Goal: Information Seeking & Learning: Learn about a topic

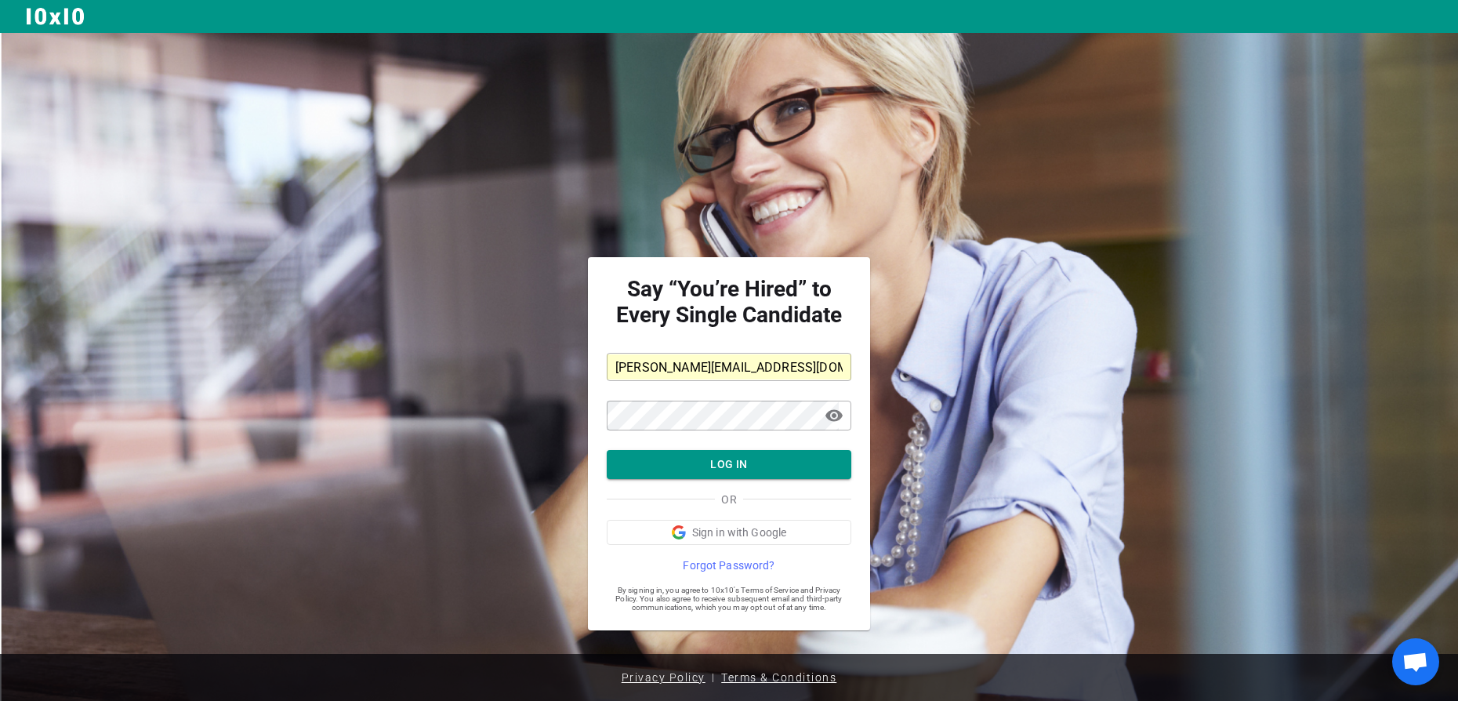
scroll to position [7, 0]
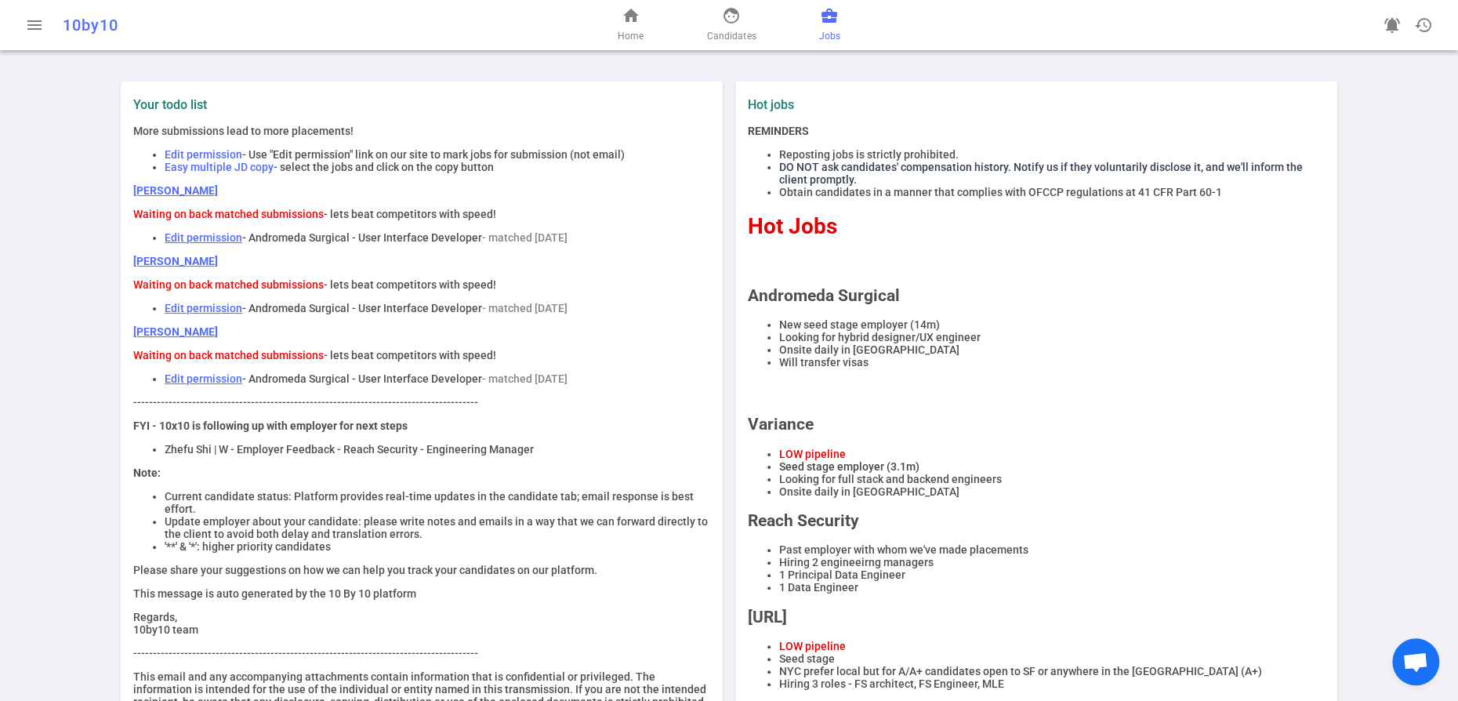
click at [839, 25] on span "business_center" at bounding box center [829, 15] width 19 height 19
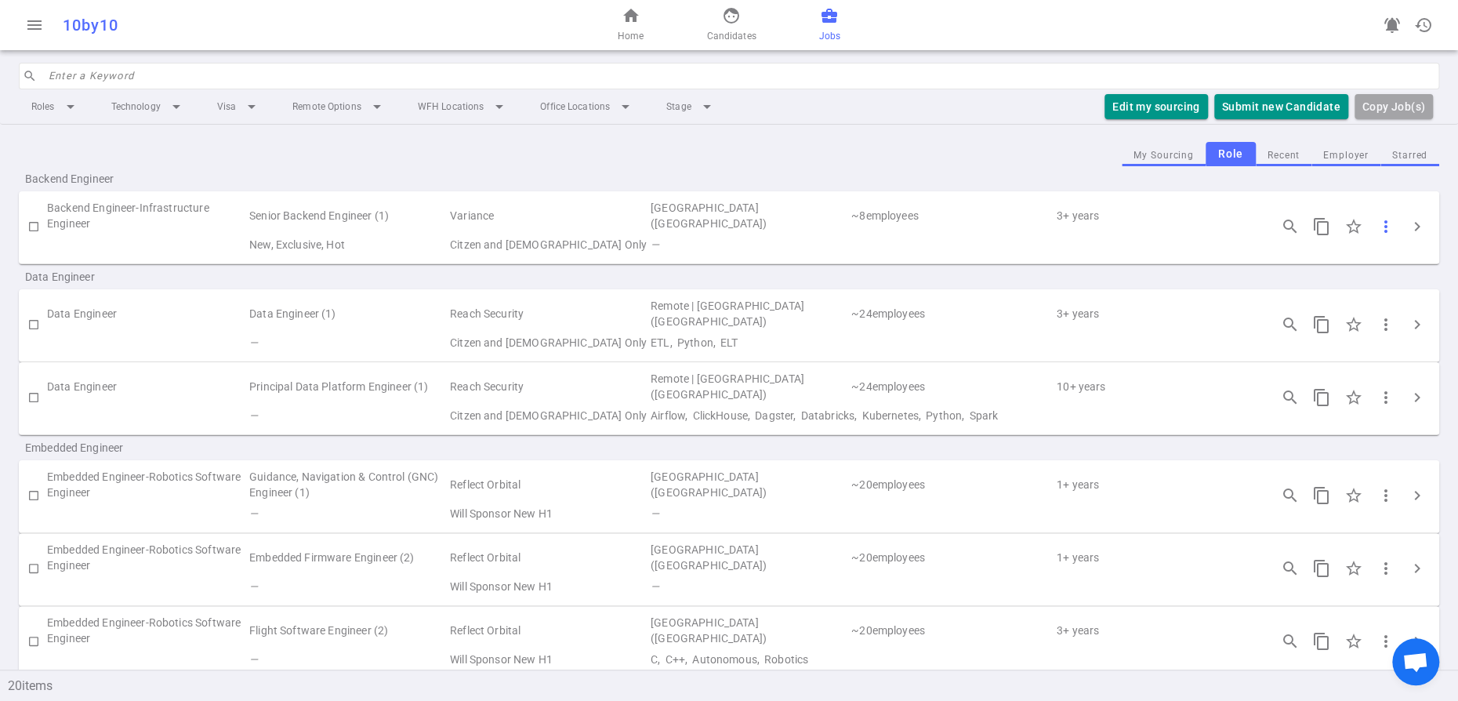
click at [1393, 242] on button "more_vert" at bounding box center [1385, 226] width 31 height 31
click at [1413, 258] on div at bounding box center [729, 350] width 1458 height 701
click at [1413, 236] on span "chevron_right" at bounding box center [1417, 226] width 19 height 19
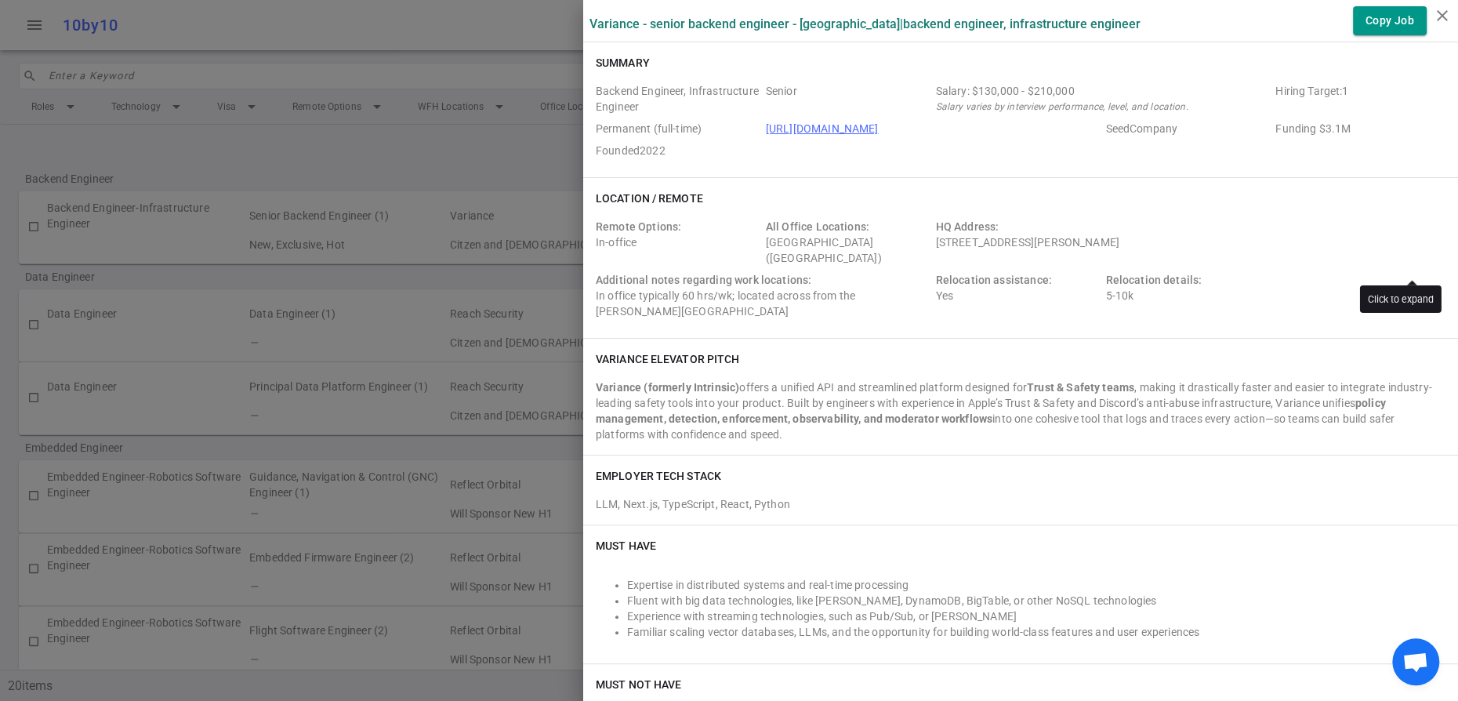
click at [1413, 258] on div "Variance - Senior Backend Engineer - San Francisco | Backend Engineer, Infrastr…" at bounding box center [729, 350] width 1458 height 701
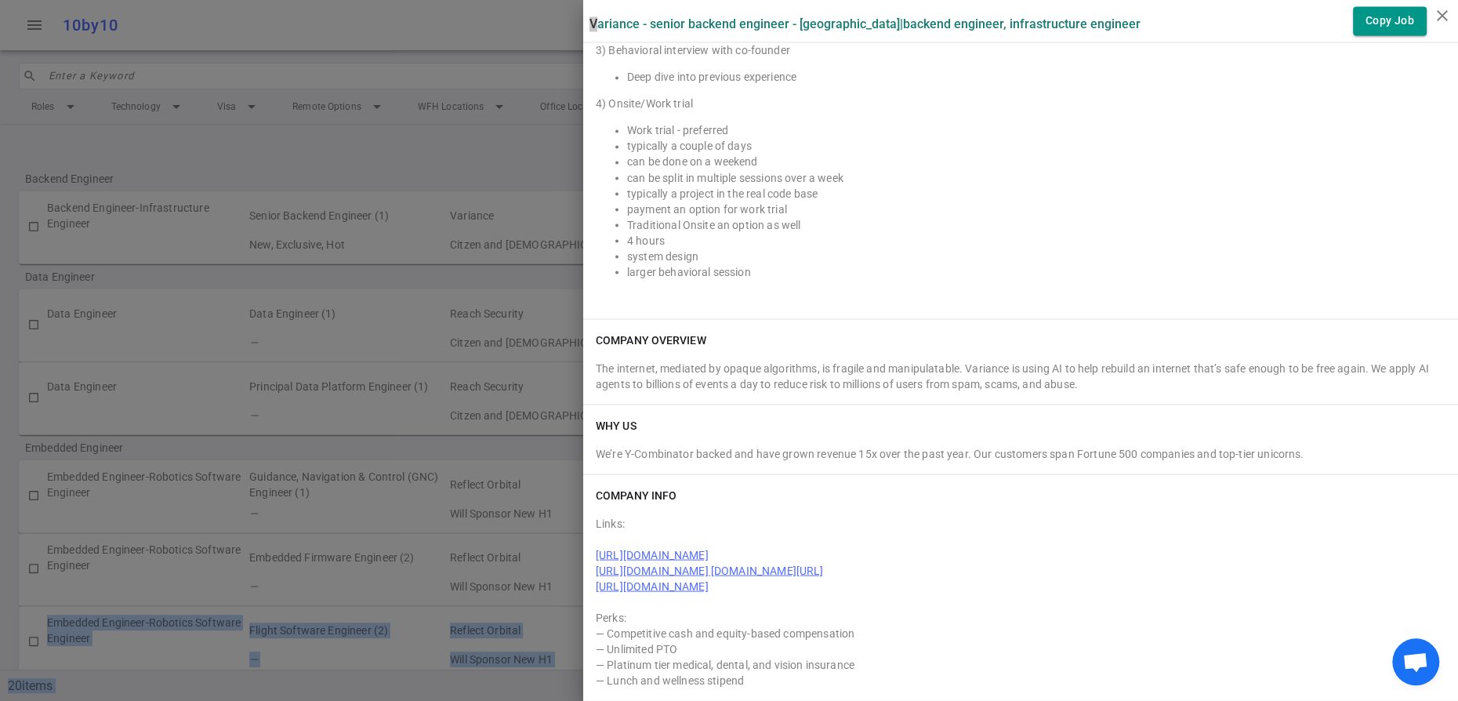
scroll to position [2420, 0]
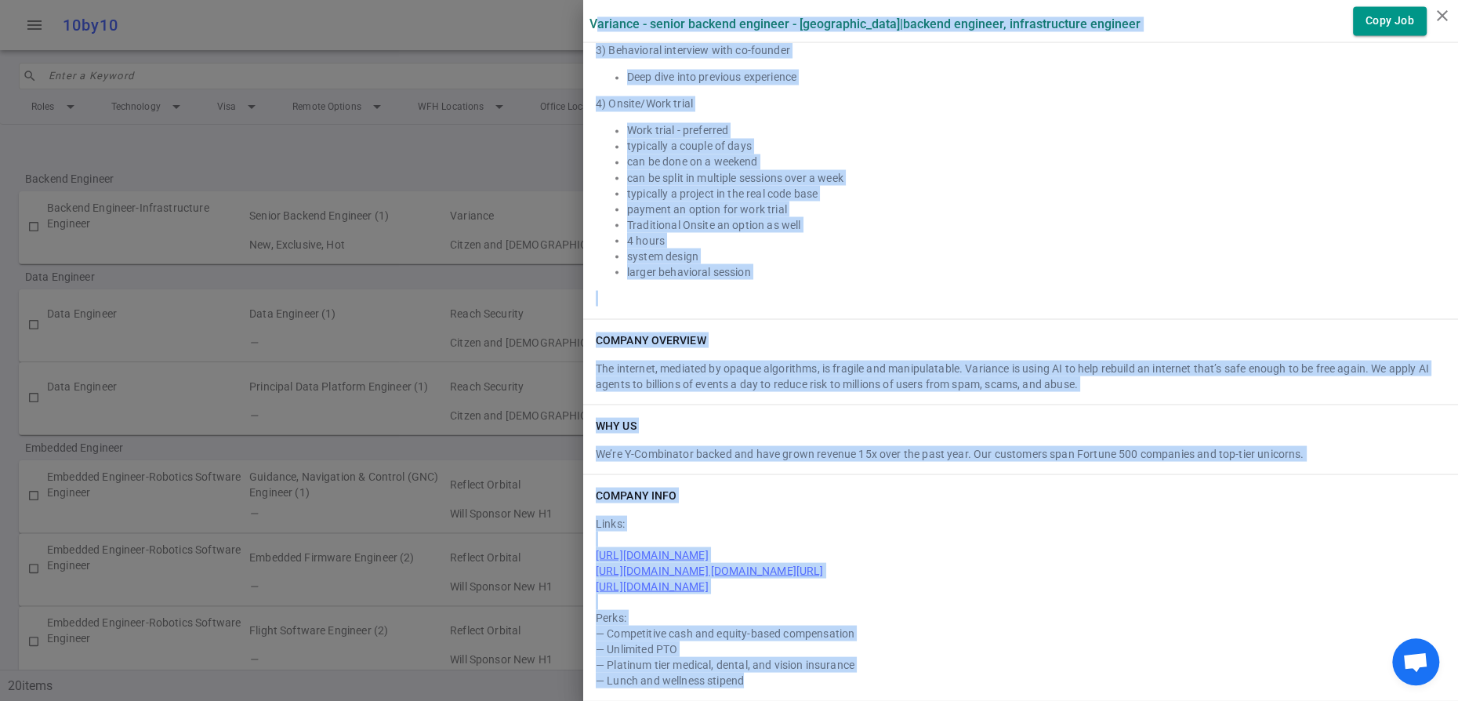
drag, startPoint x: 599, startPoint y: 11, endPoint x: 831, endPoint y: 673, distance: 701.8
copy div "ariance - Senior Backend Engineer - San Francisco | Backend Engineer, Infrastru…"
click at [1442, 17] on icon "close" at bounding box center [1442, 15] width 19 height 19
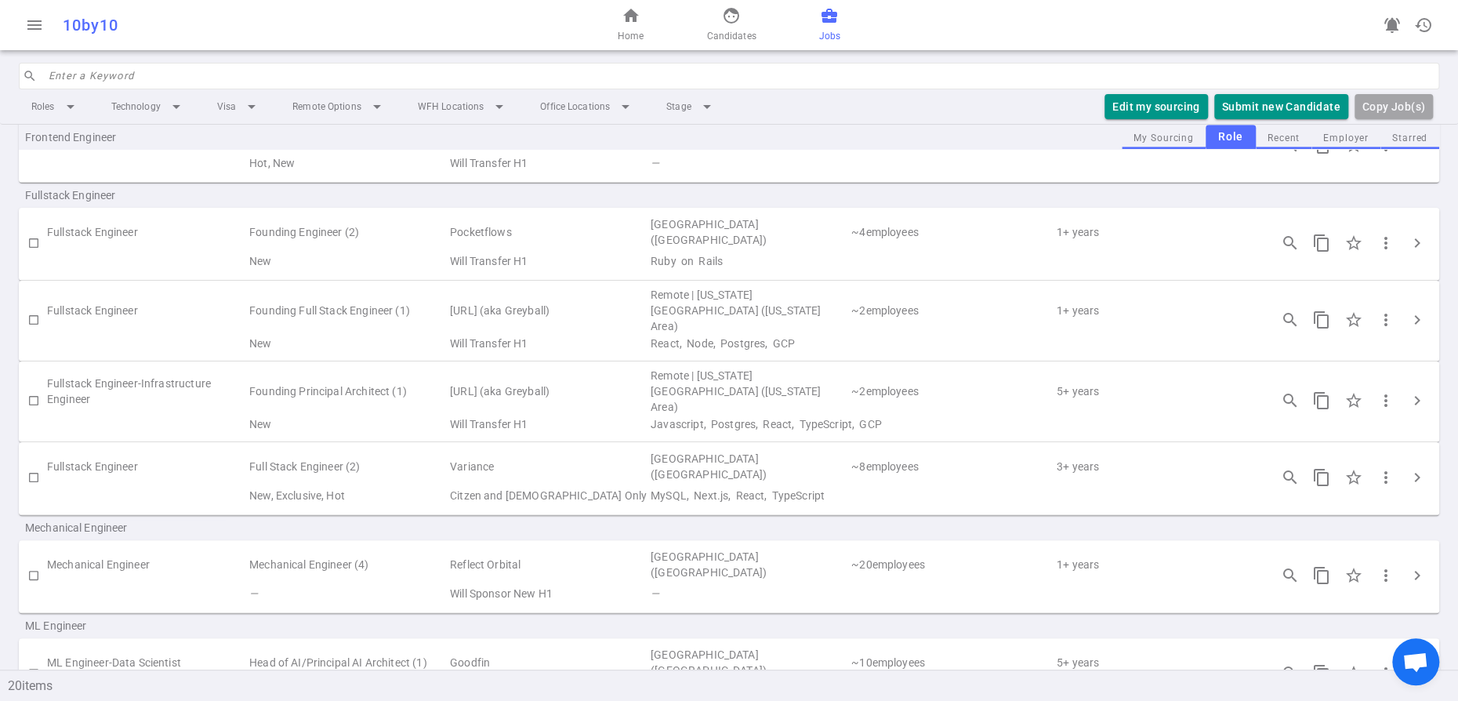
scroll to position [696, 0]
click at [1416, 248] on span "chevron_right" at bounding box center [1417, 239] width 19 height 19
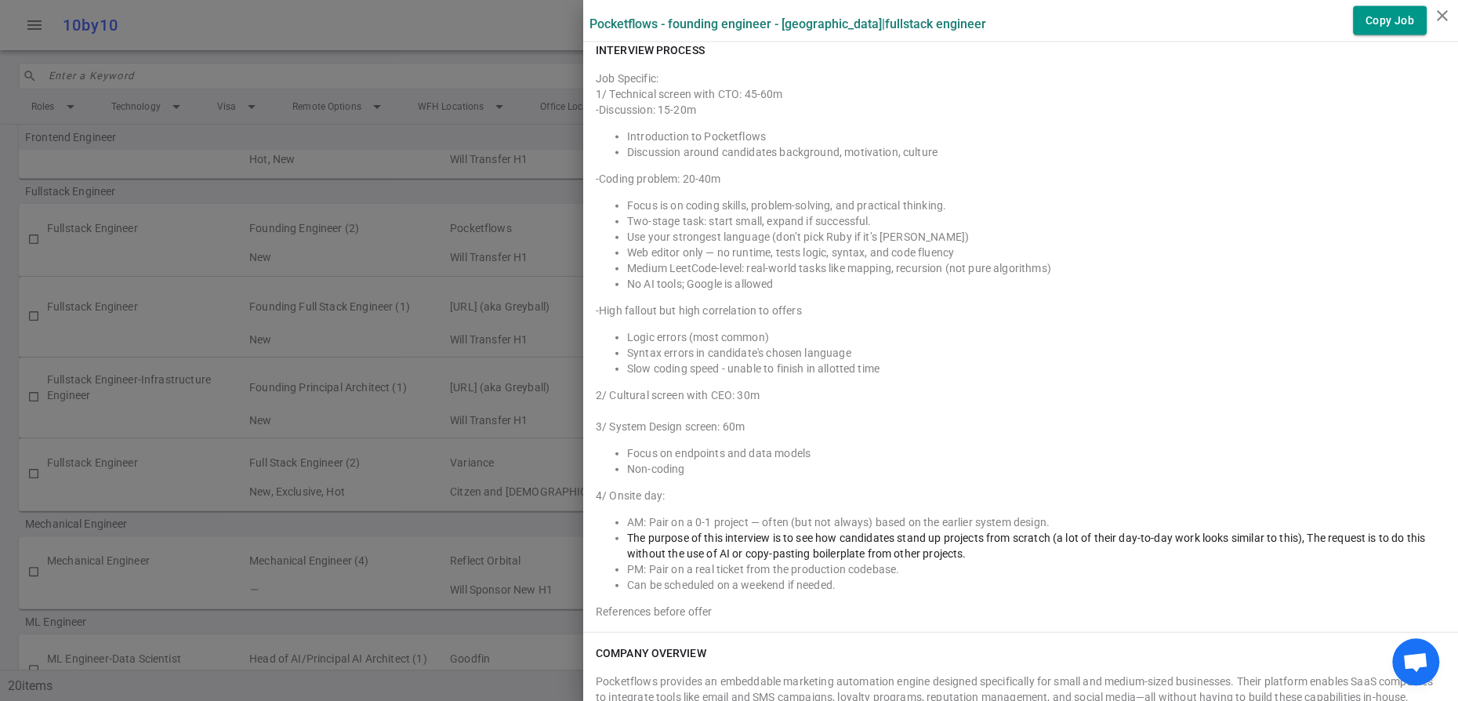
scroll to position [2351, 0]
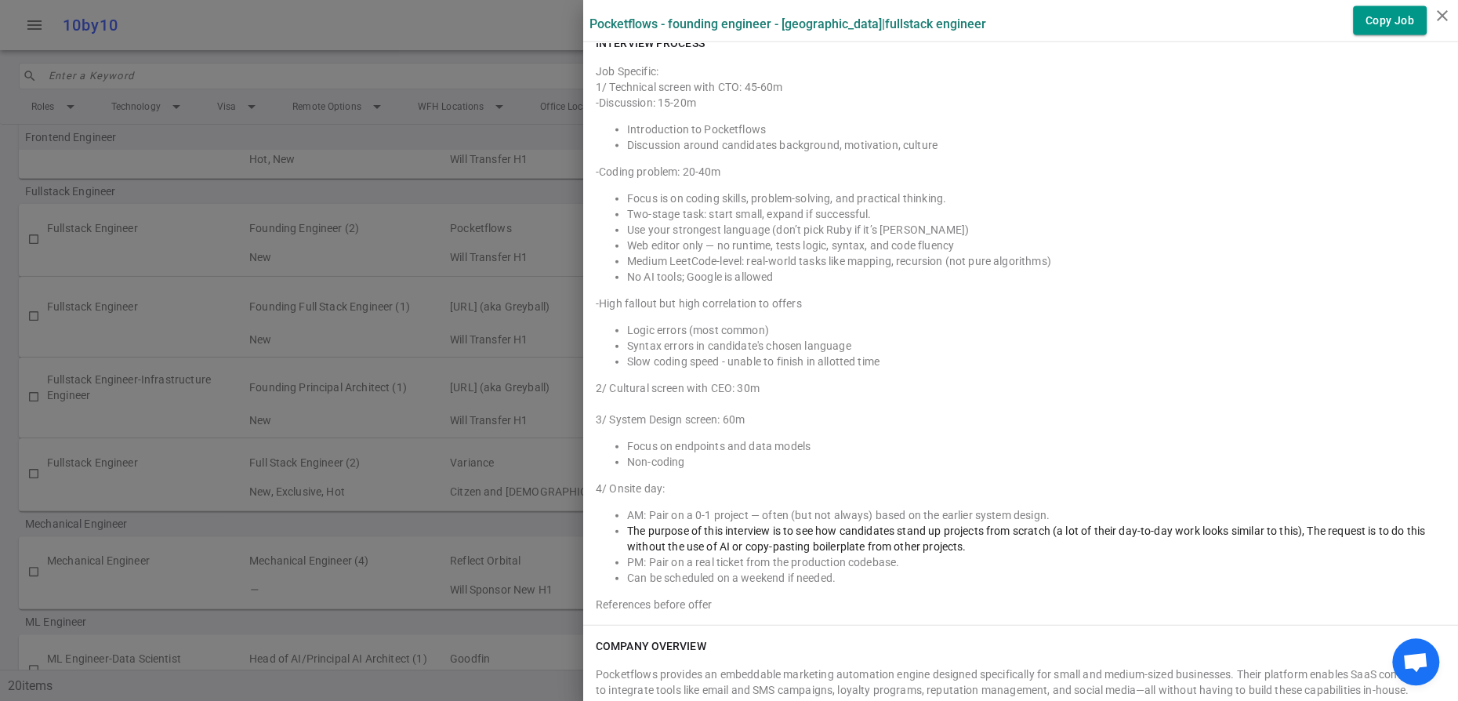
click at [430, 157] on div at bounding box center [729, 350] width 1458 height 701
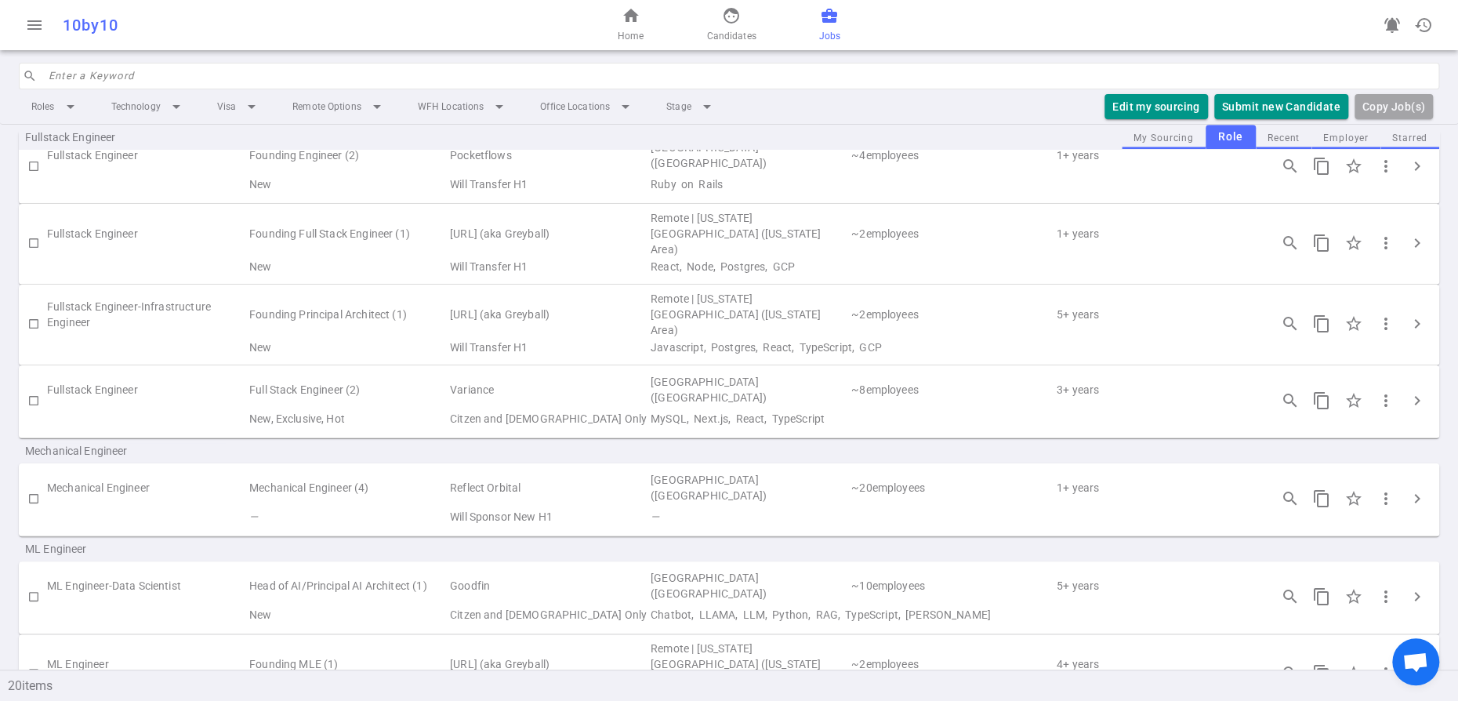
scroll to position [773, 0]
click at [1414, 248] on span "chevron_right" at bounding box center [1417, 239] width 19 height 19
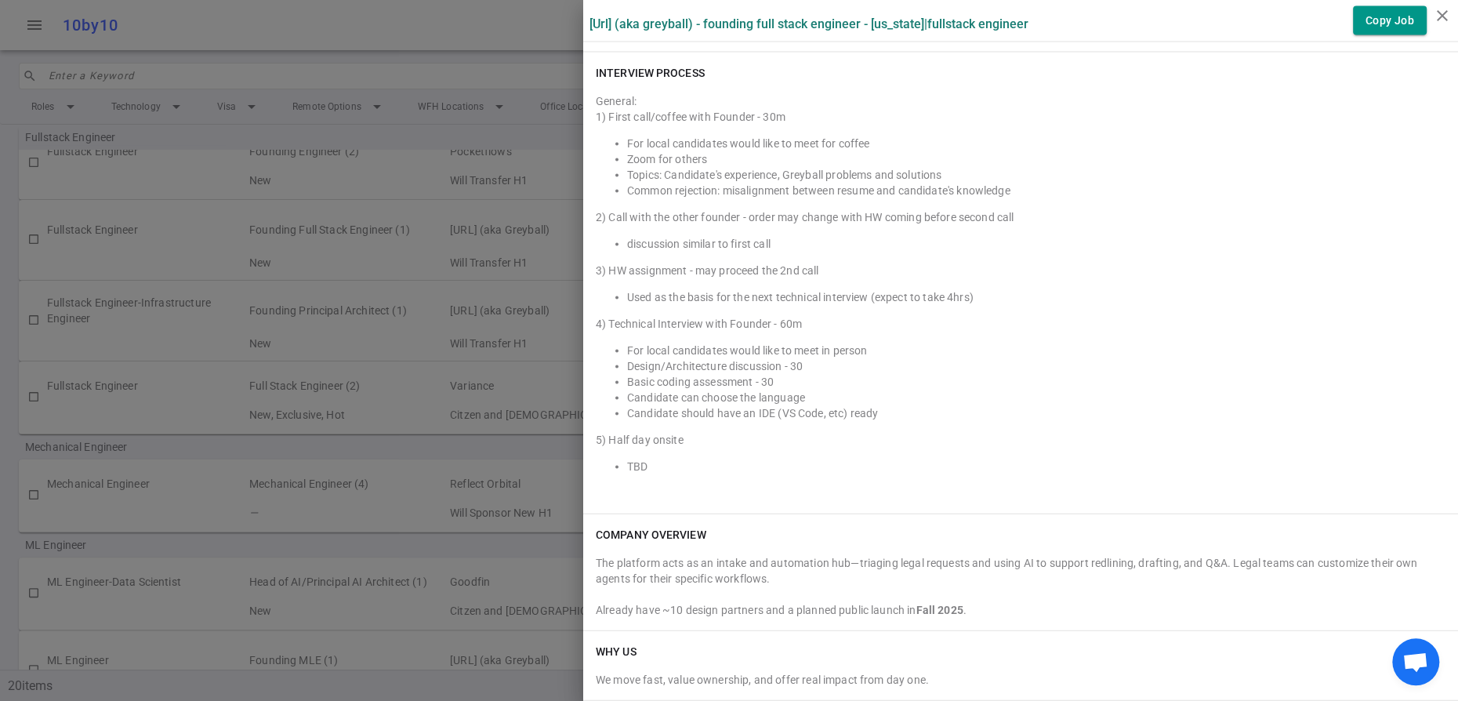
scroll to position [2613, 0]
click at [237, 468] on div at bounding box center [729, 350] width 1458 height 701
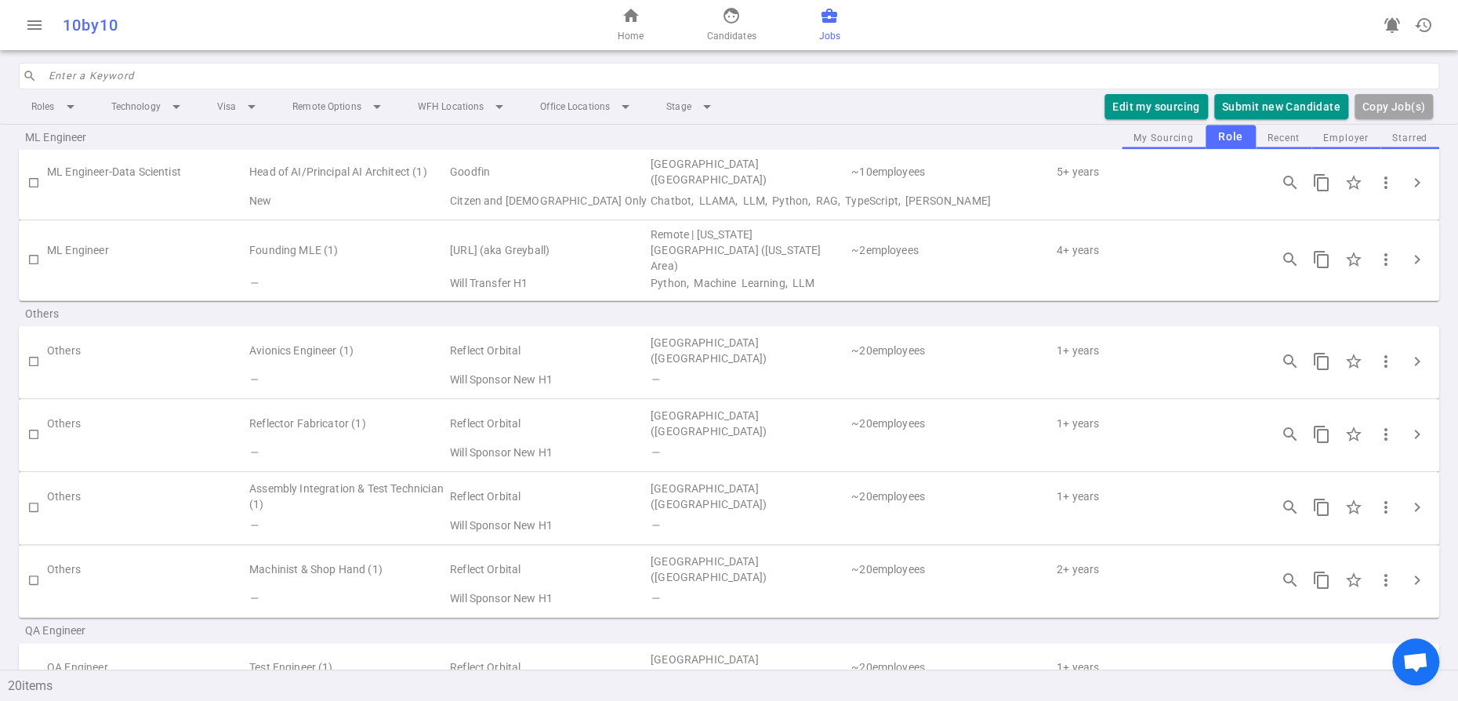
scroll to position [1193, 0]
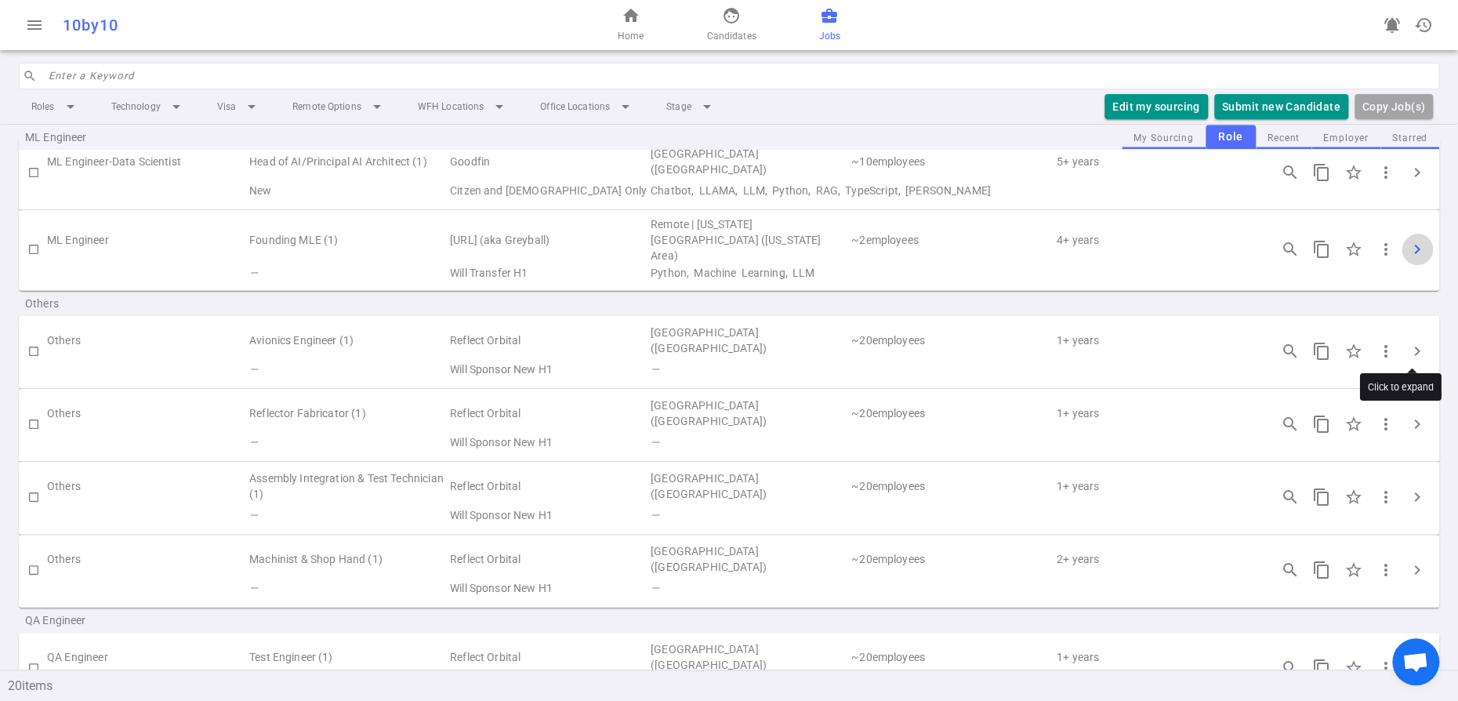
click at [1416, 259] on span "chevron_right" at bounding box center [1417, 249] width 19 height 19
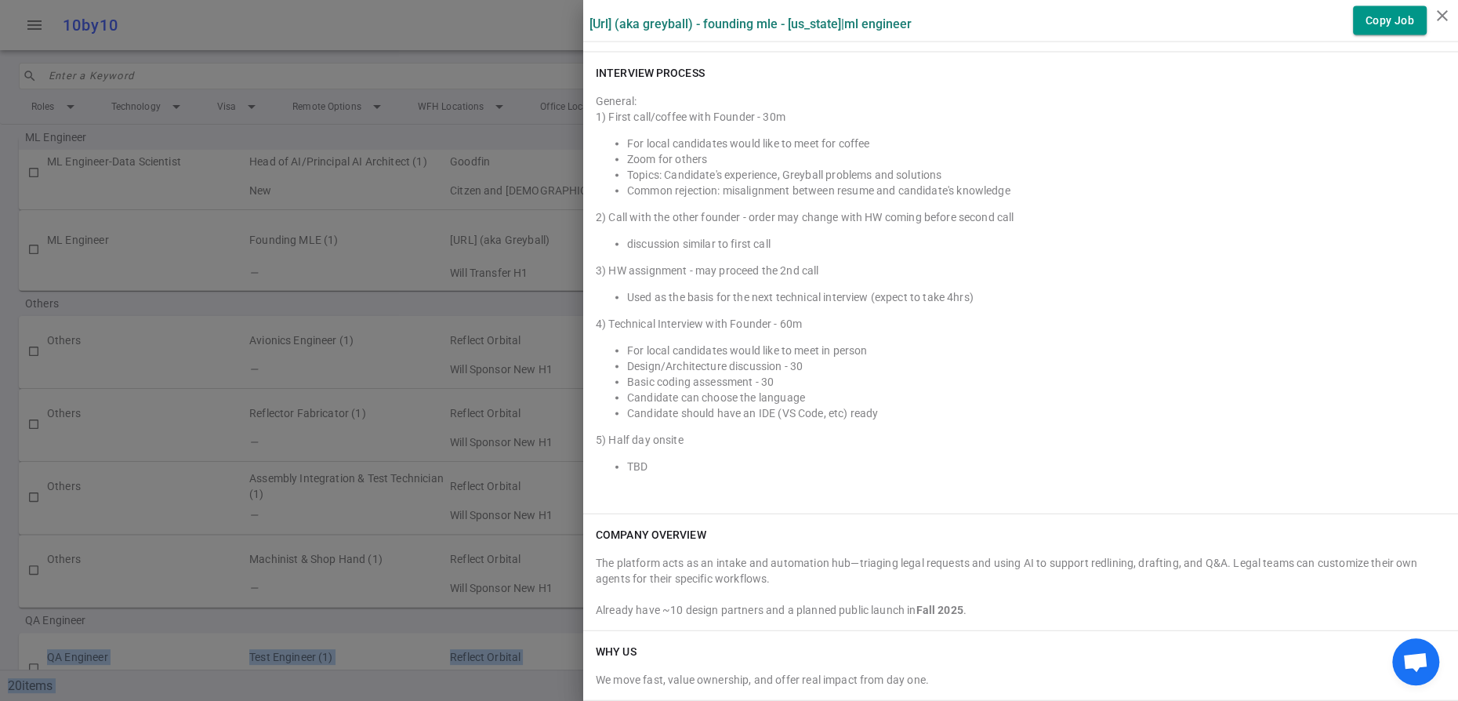
scroll to position [2727, 0]
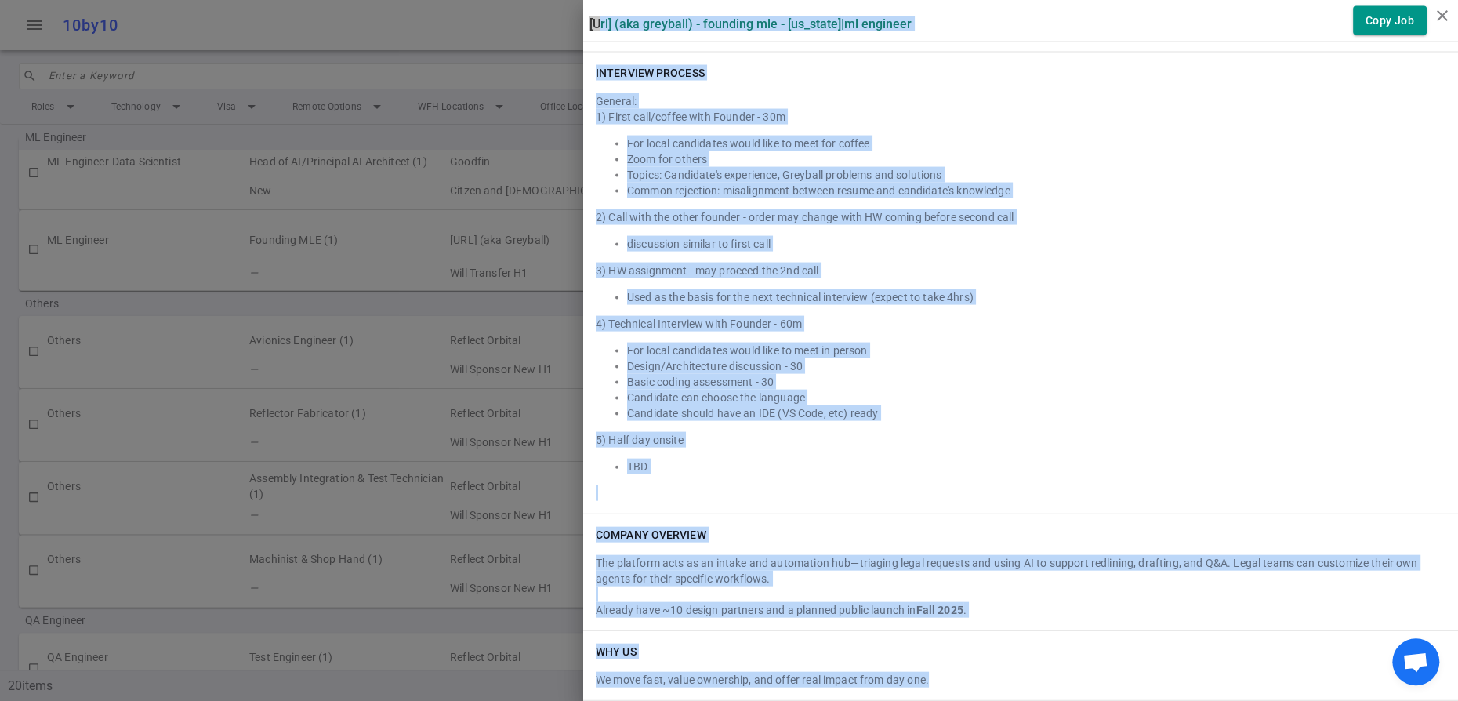
drag, startPoint x: 593, startPoint y: 29, endPoint x: 1047, endPoint y: 679, distance: 793.0
copy div "Sandstone.ai (aka Greyball) - Founding MLE - New York | ML Engineer Copy Job Su…"
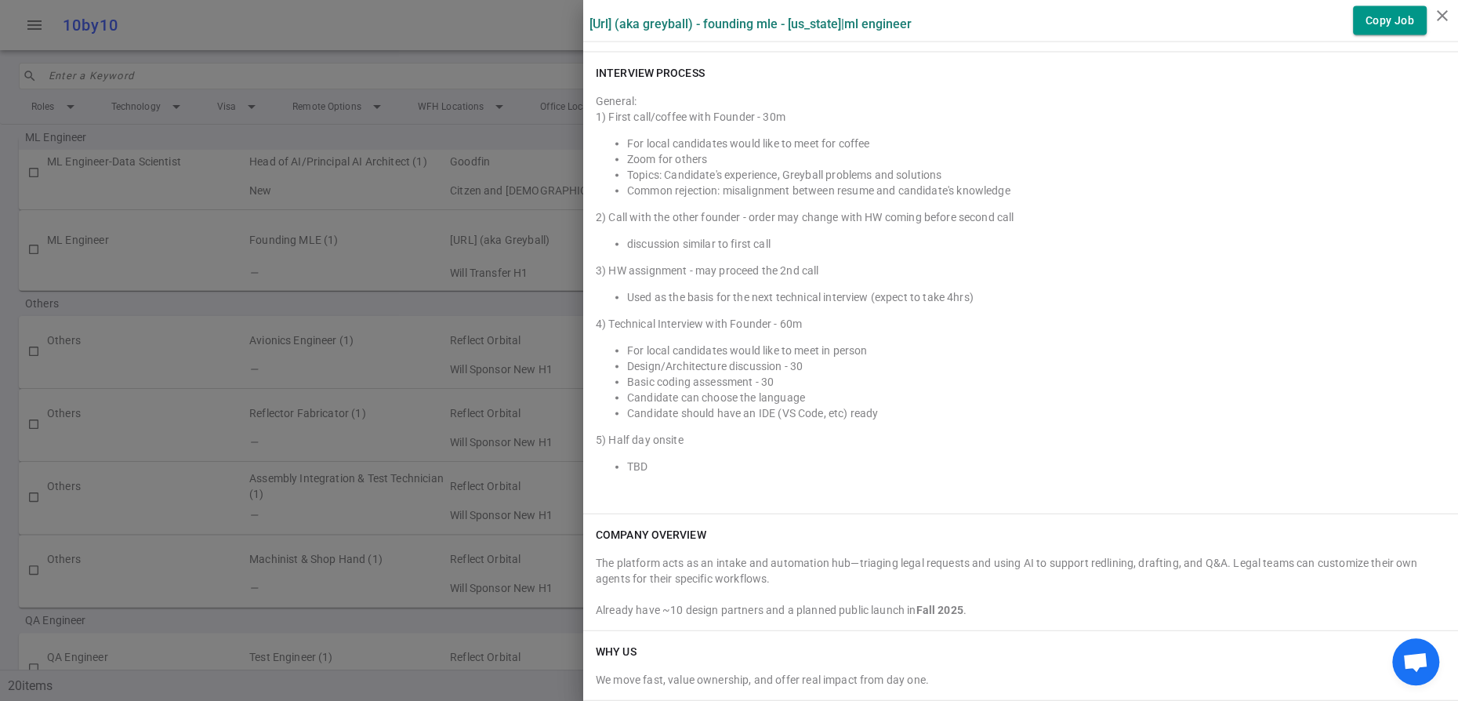
click at [189, 384] on div at bounding box center [729, 350] width 1458 height 701
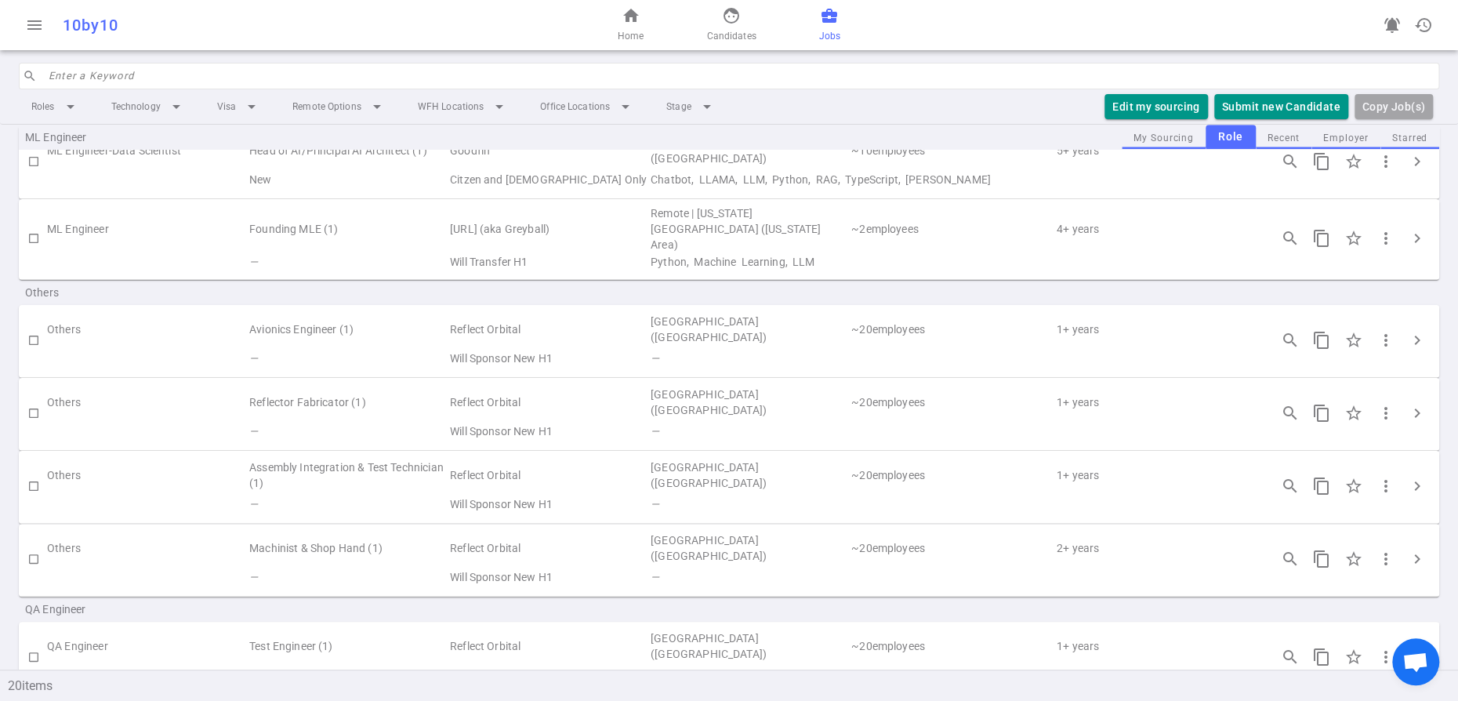
scroll to position [1379, 0]
